Goal: Communication & Community: Share content

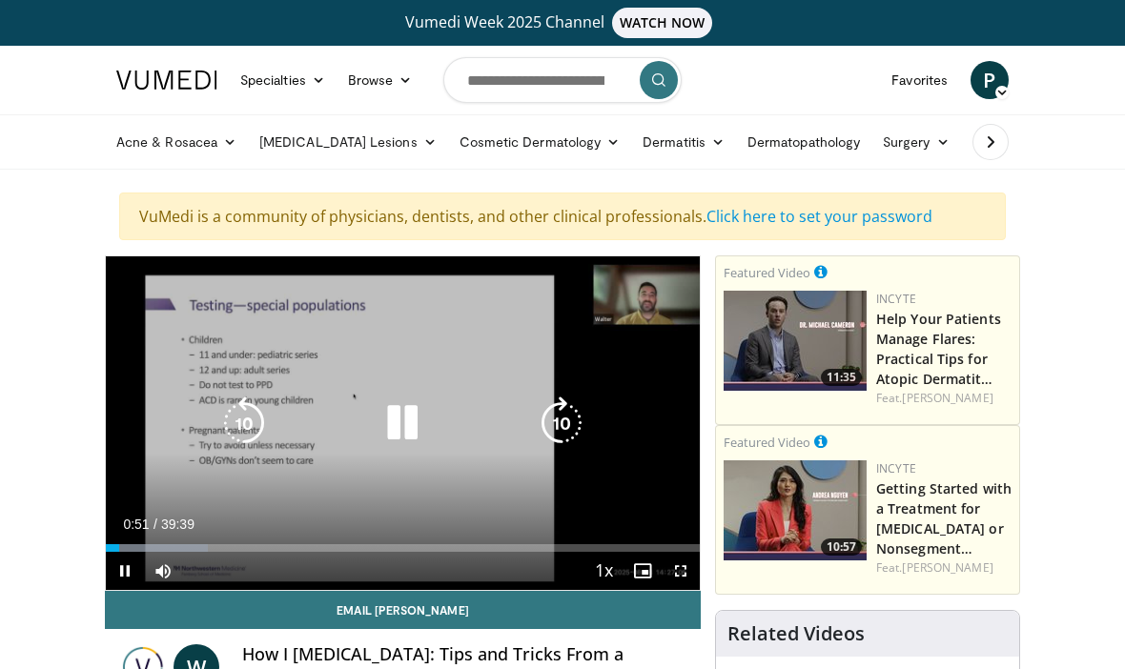
click at [562, 413] on icon "Video Player" at bounding box center [561, 423] width 53 height 53
click at [546, 409] on icon "Video Player" at bounding box center [561, 423] width 53 height 53
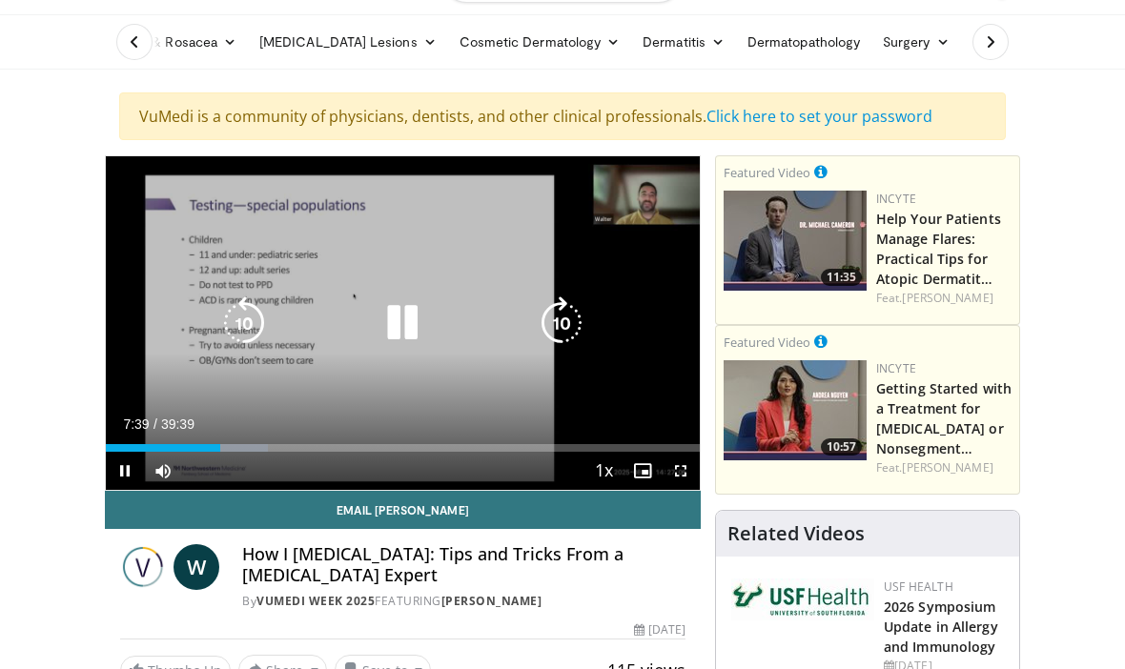
scroll to position [100, 0]
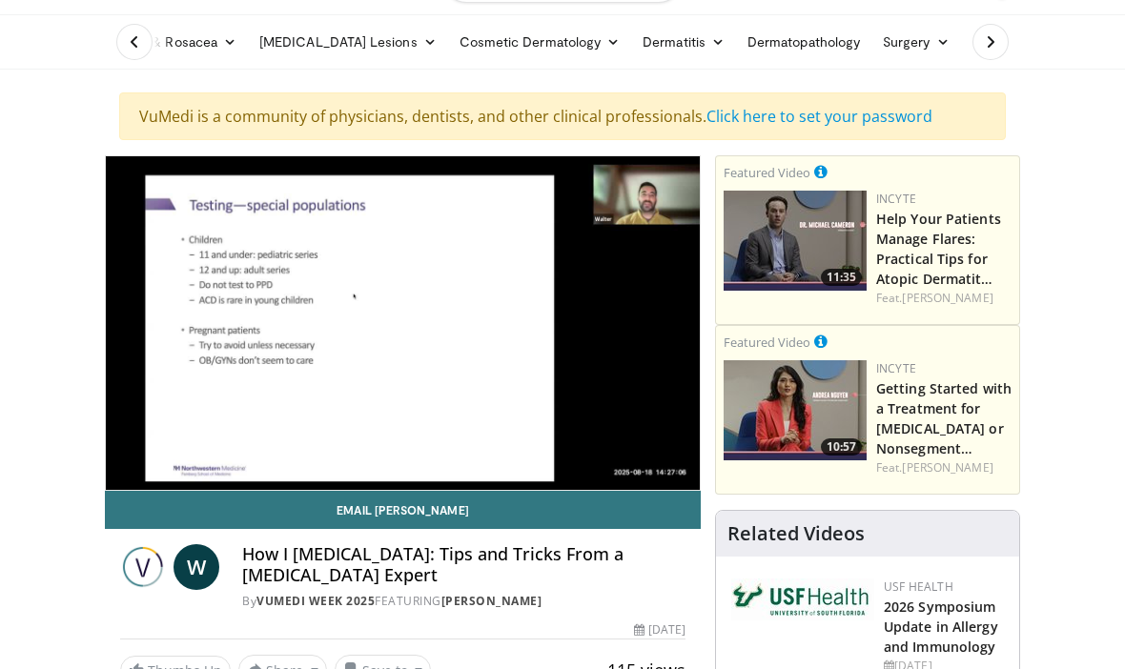
click at [682, 490] on span "Video Player" at bounding box center [681, 509] width 38 height 38
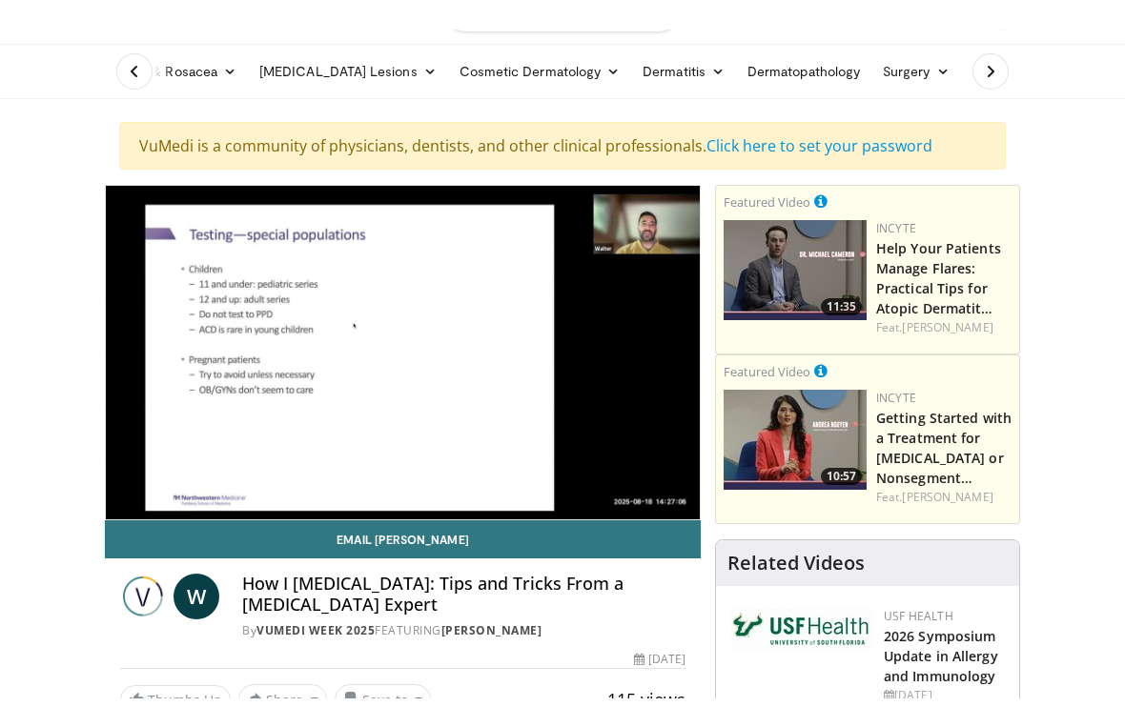
scroll to position [23, 0]
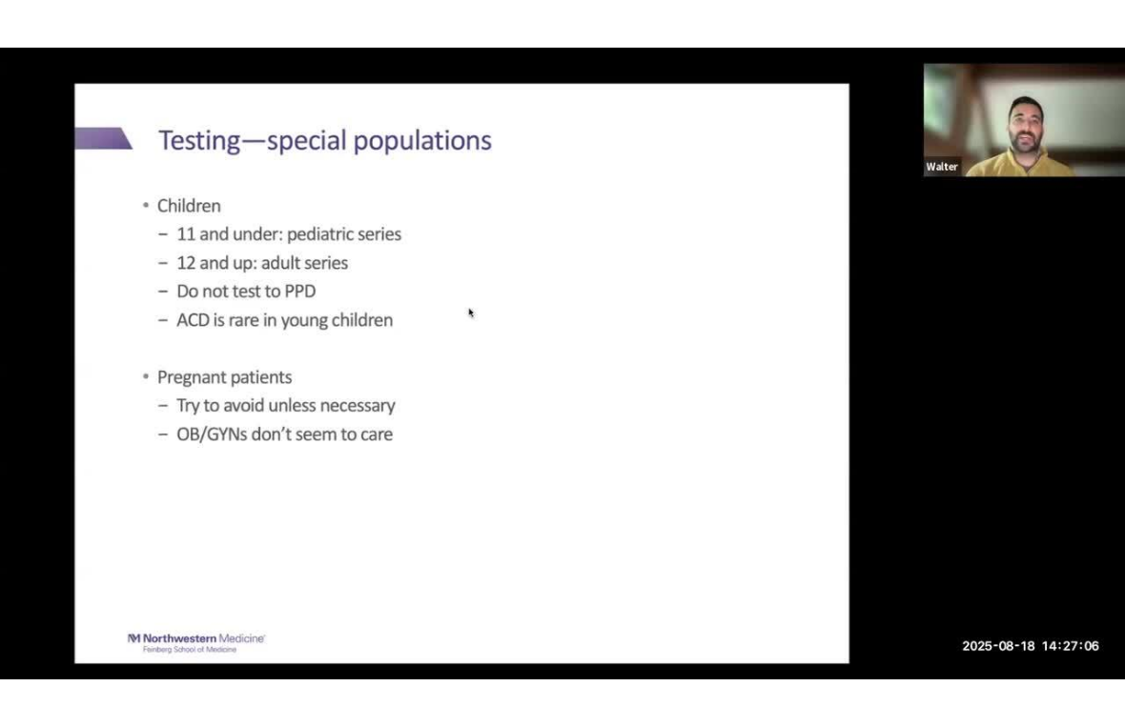
click at [241, 384] on icon "Video Player" at bounding box center [243, 363] width 53 height 53
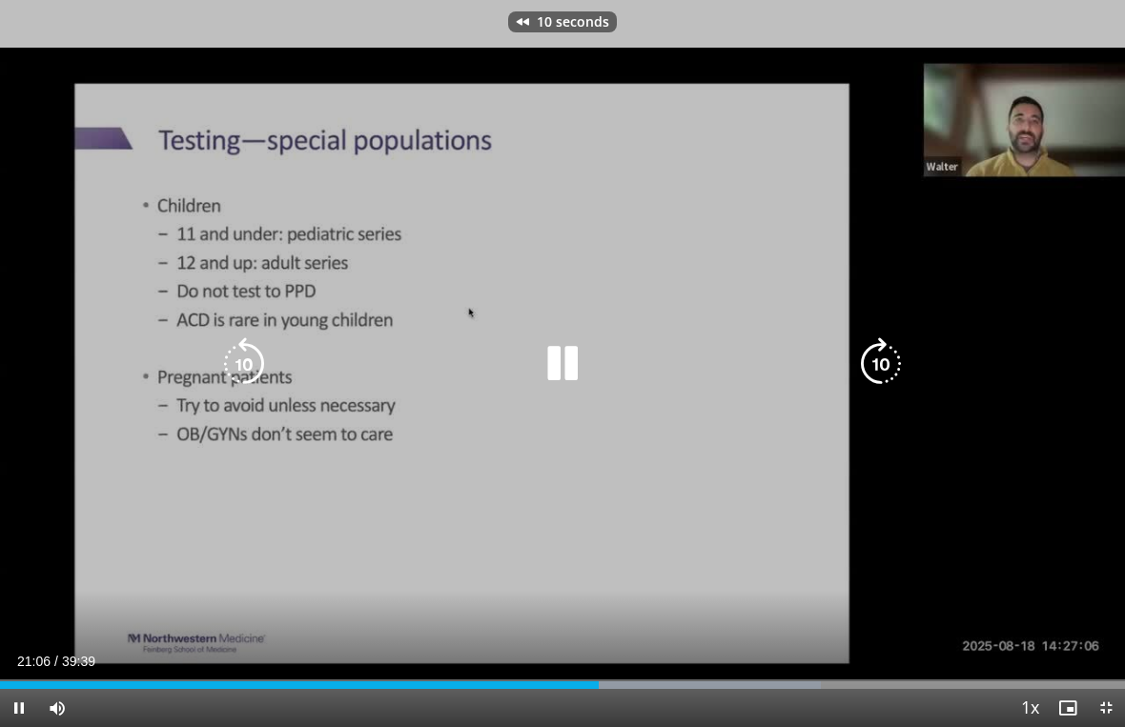
click at [236, 342] on icon "Video Player" at bounding box center [243, 363] width 53 height 53
click at [230, 362] on icon "Video Player" at bounding box center [243, 363] width 53 height 53
click at [239, 341] on icon "Video Player" at bounding box center [243, 363] width 53 height 53
click at [250, 355] on icon "Video Player" at bounding box center [243, 363] width 53 height 53
click at [232, 352] on icon "Video Player" at bounding box center [243, 363] width 53 height 53
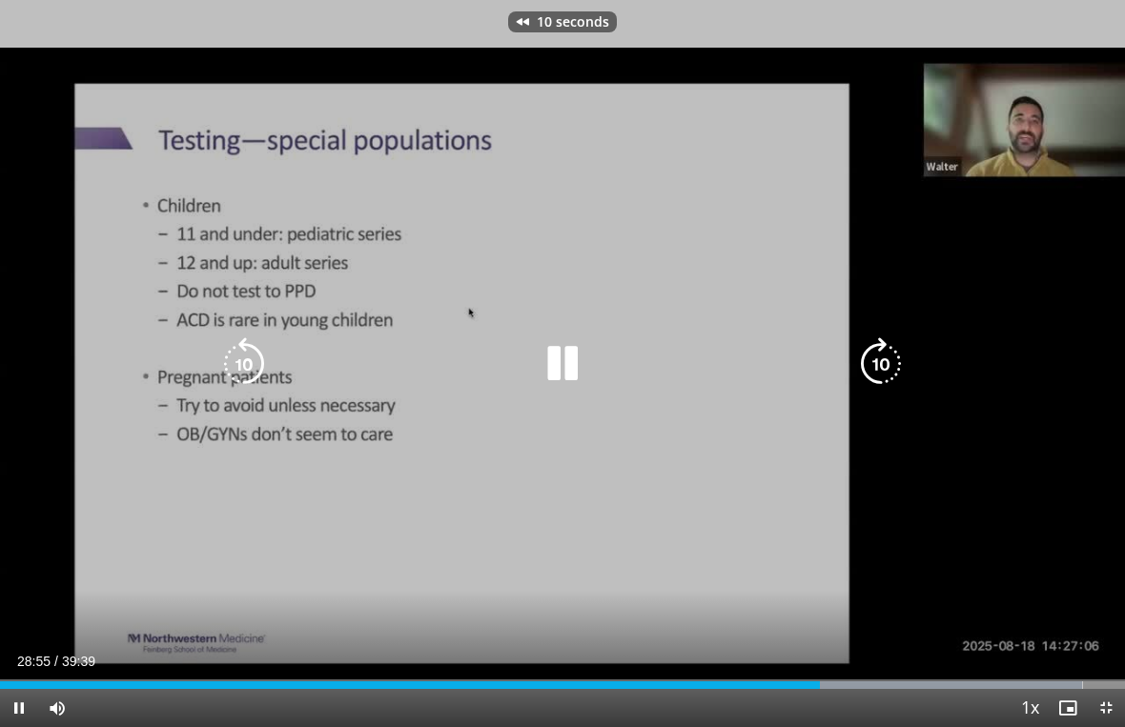
click at [241, 361] on icon "Video Player" at bounding box center [243, 363] width 53 height 53
click at [239, 360] on icon "Video Player" at bounding box center [243, 363] width 53 height 53
click at [241, 355] on icon "Video Player" at bounding box center [243, 363] width 53 height 53
click at [246, 374] on icon "Video Player" at bounding box center [243, 363] width 53 height 53
click at [234, 359] on icon "Video Player" at bounding box center [243, 363] width 53 height 53
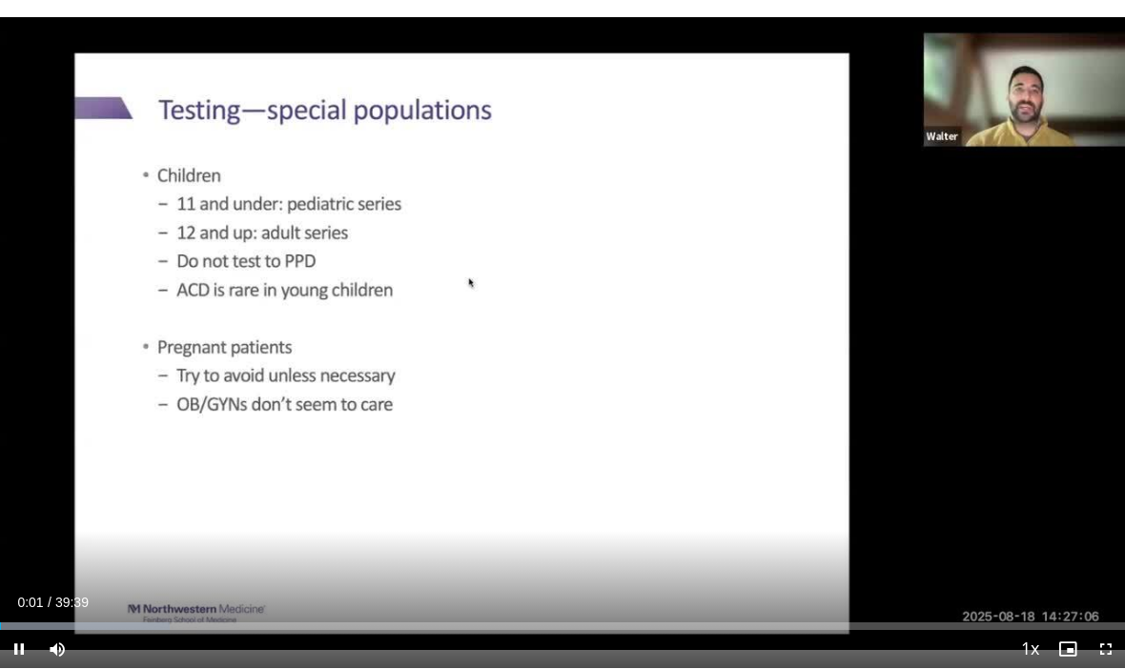
scroll to position [167, 0]
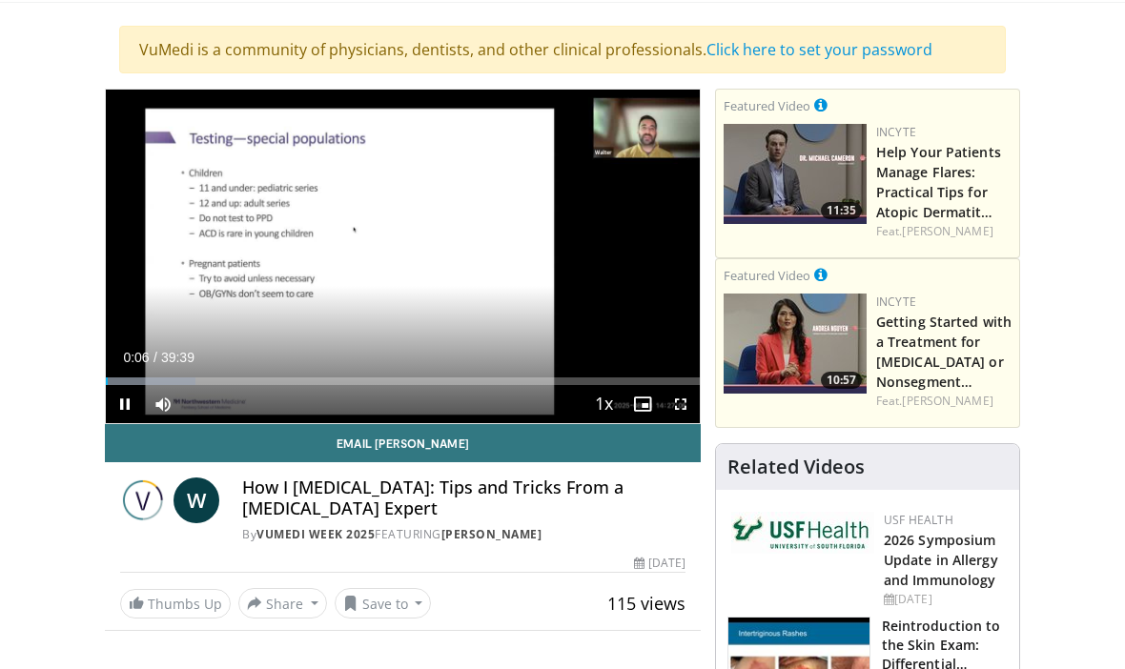
click at [128, 398] on span "Video Player" at bounding box center [125, 404] width 38 height 38
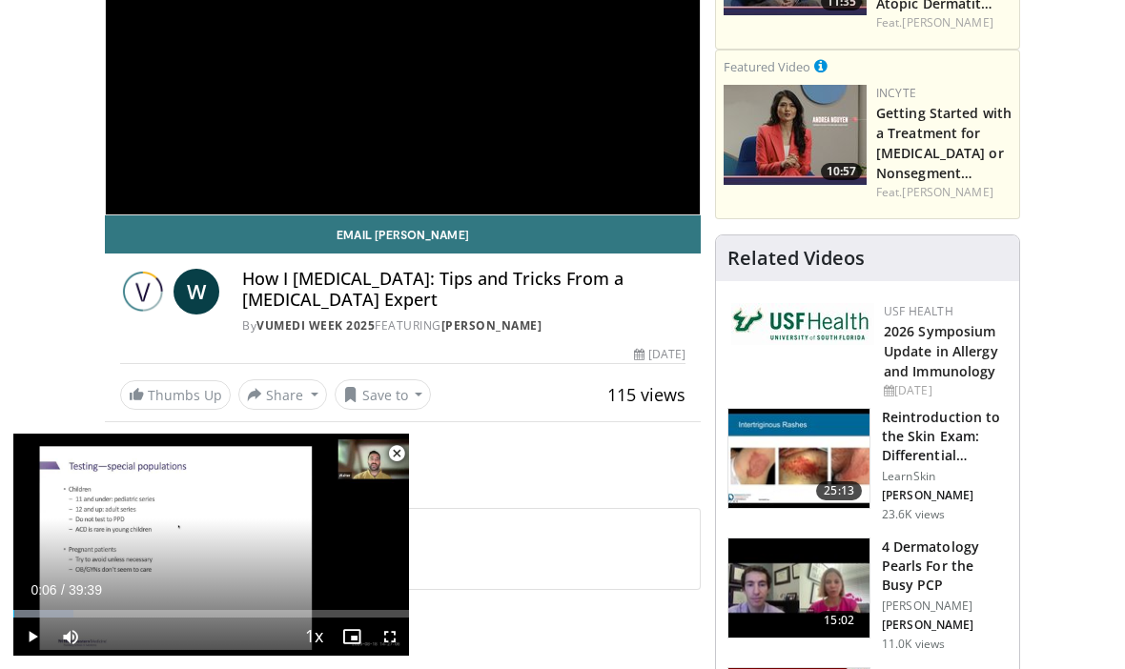
scroll to position [377, 0]
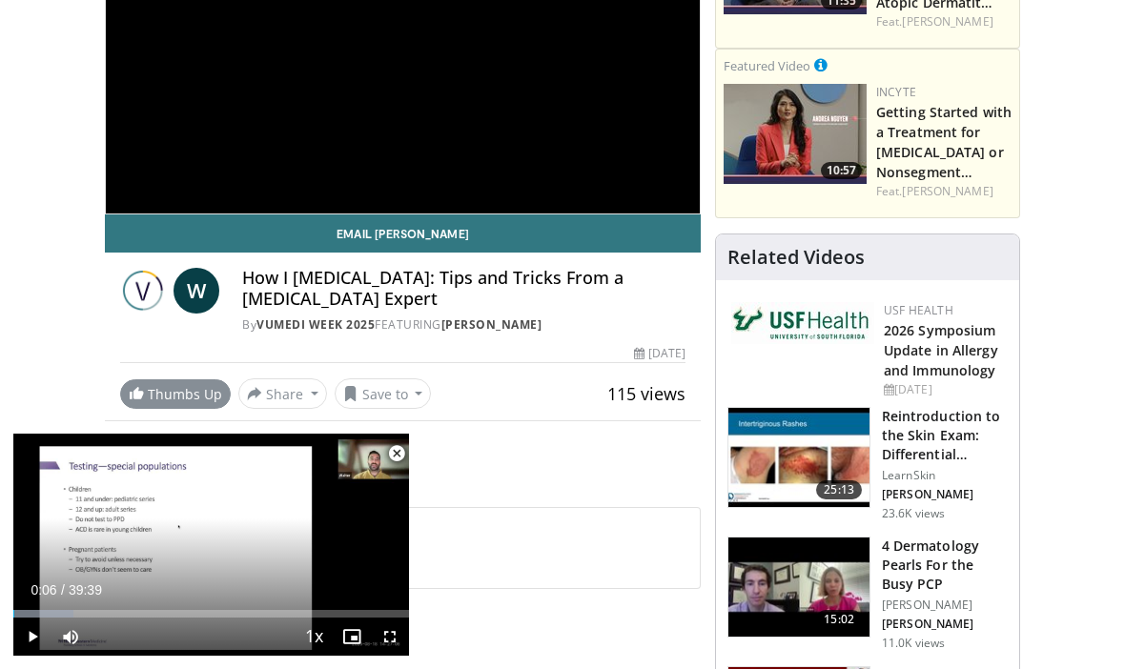
click at [170, 391] on link "Thumbs Up" at bounding box center [175, 394] width 111 height 30
click at [409, 387] on button "Save to" at bounding box center [394, 393] width 97 height 31
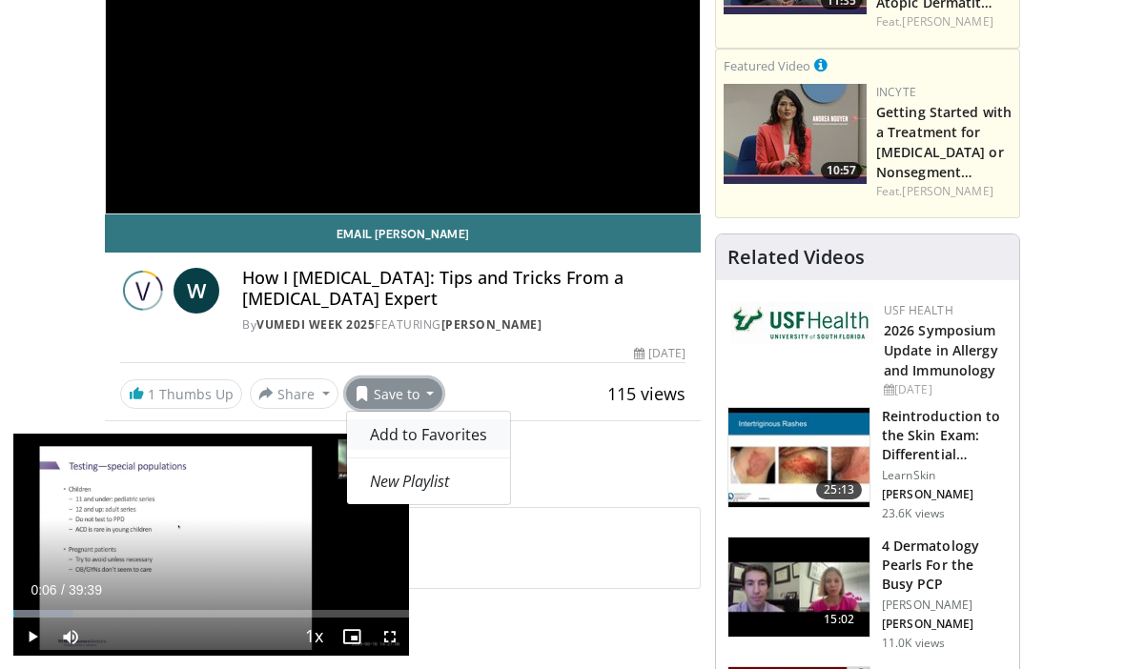
click at [430, 439] on span "Add to Favorites" at bounding box center [428, 434] width 117 height 21
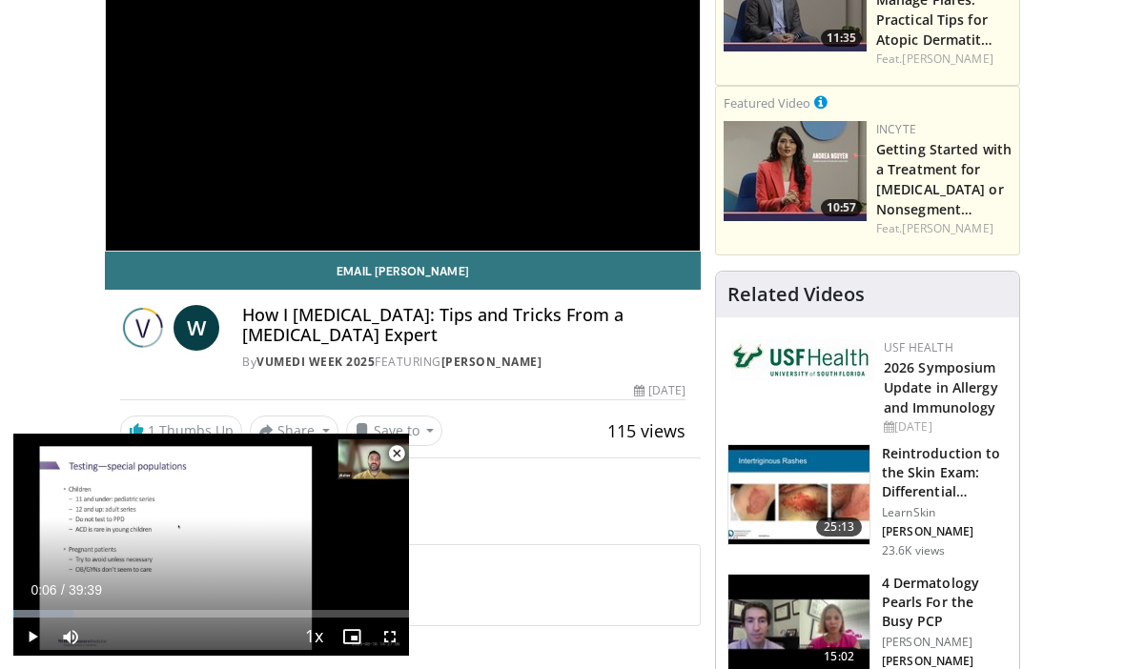
scroll to position [277, 0]
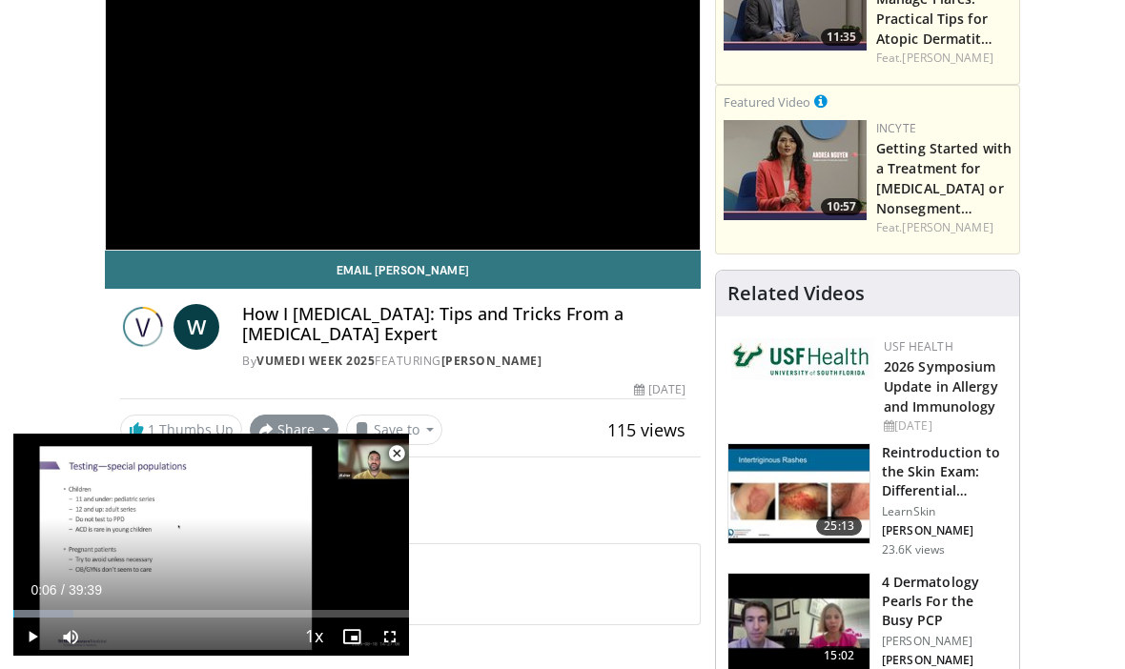
click at [281, 421] on button "Share" at bounding box center [294, 430] width 89 height 31
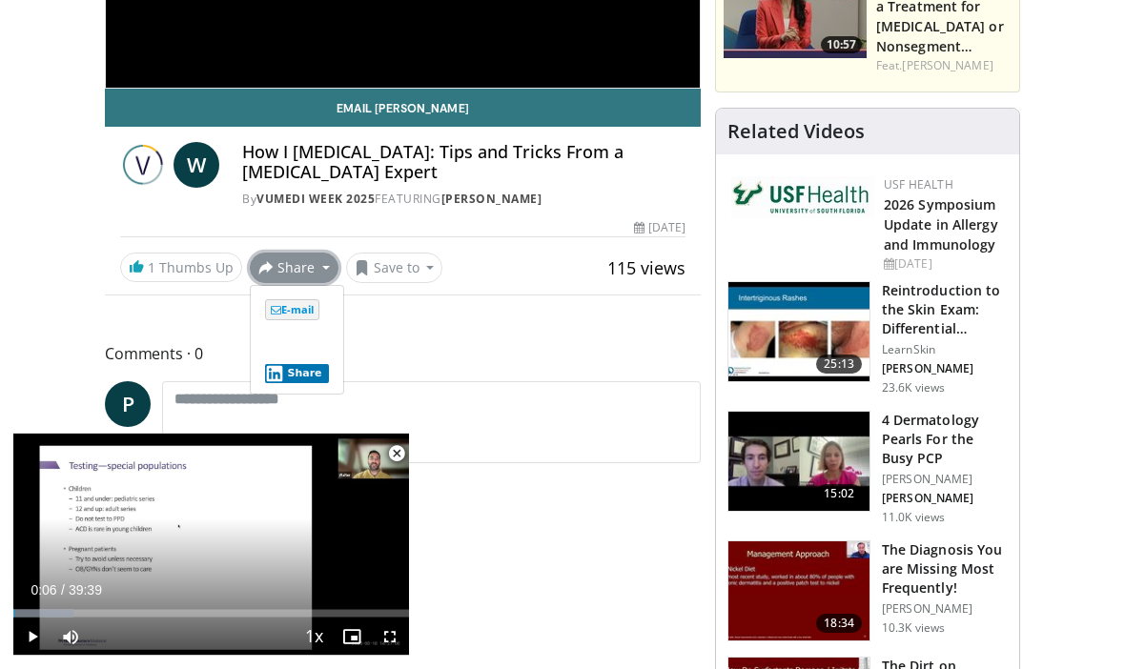
scroll to position [439, 0]
click at [290, 304] on span "E-mail" at bounding box center [292, 309] width 54 height 21
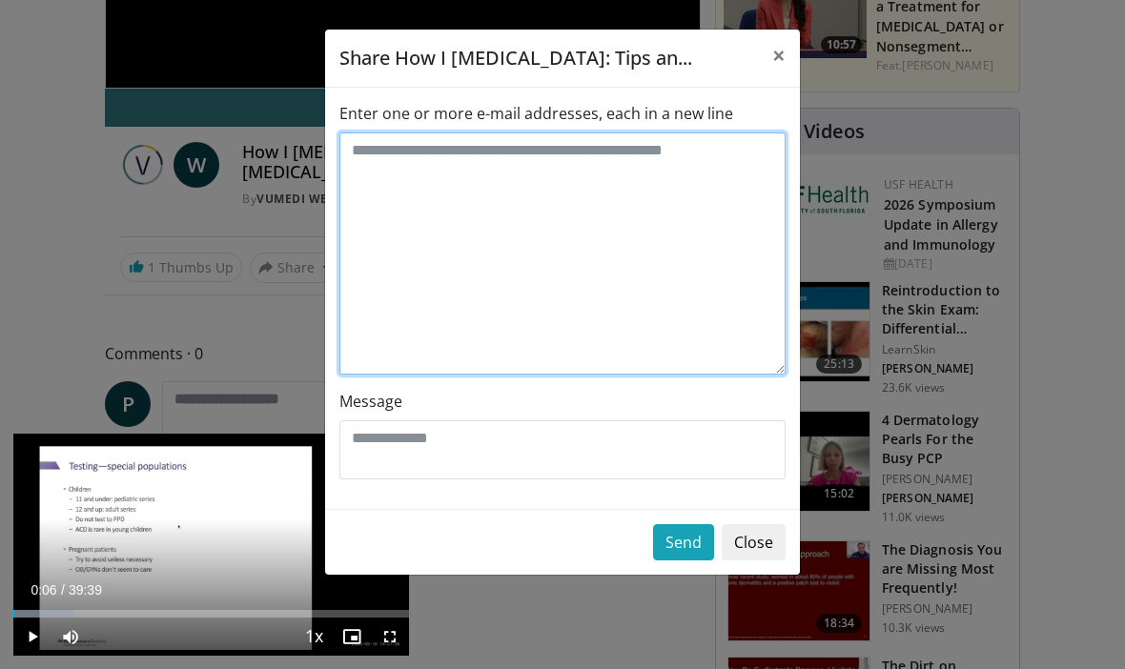
click at [376, 151] on textarea "Enter one or more e-mail addresses, each in a new line" at bounding box center [562, 254] width 446 height 242
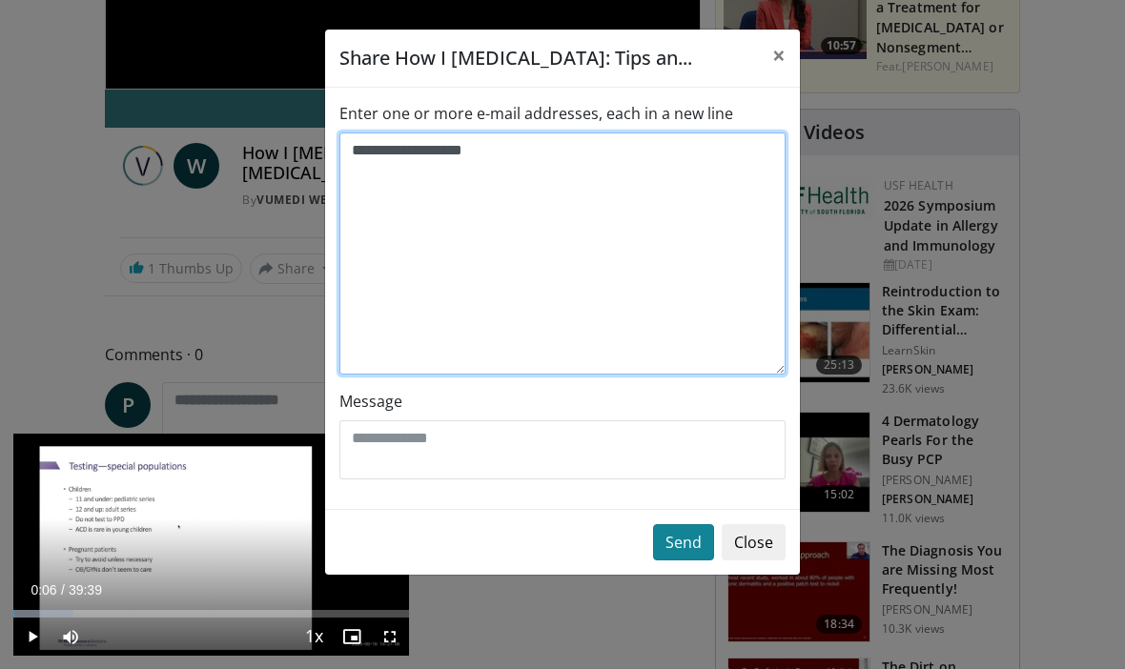
type textarea "**********"
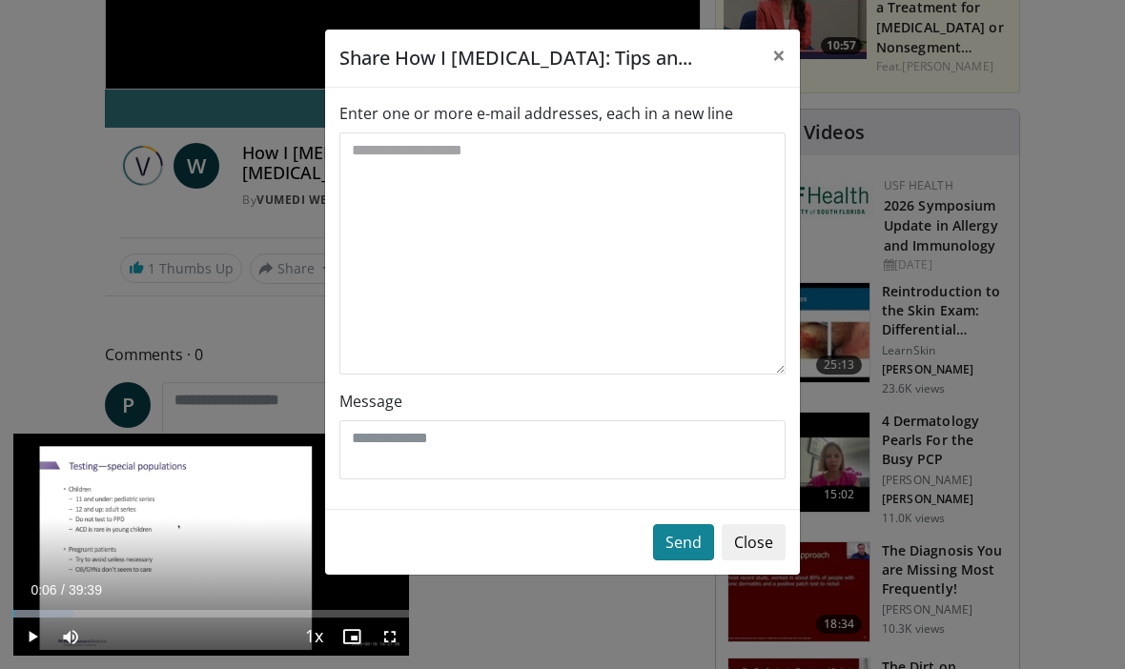
click at [688, 545] on button "Send" at bounding box center [683, 542] width 61 height 36
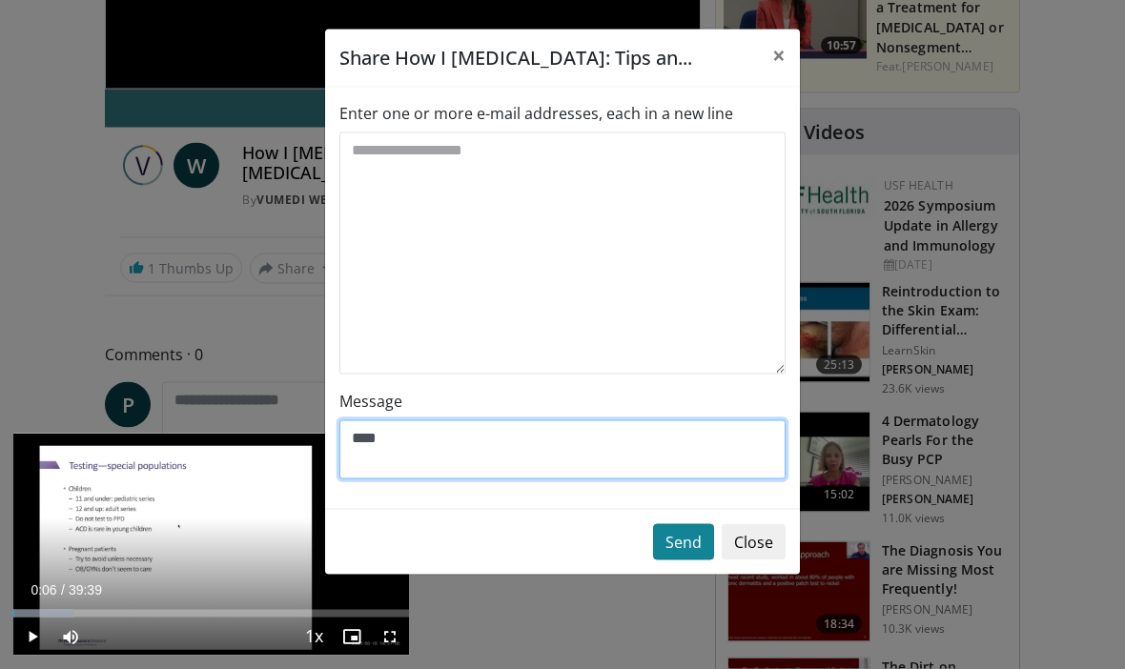
type textarea "****"
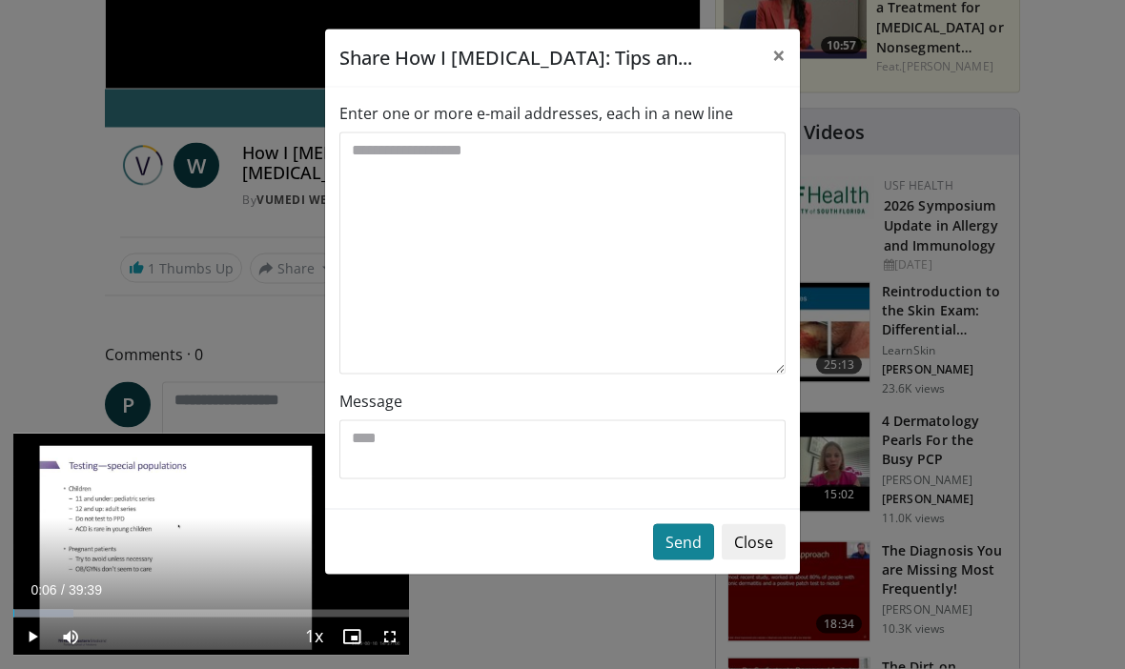
click at [690, 541] on button "Send" at bounding box center [683, 542] width 61 height 36
